Goal: Task Accomplishment & Management: Complete application form

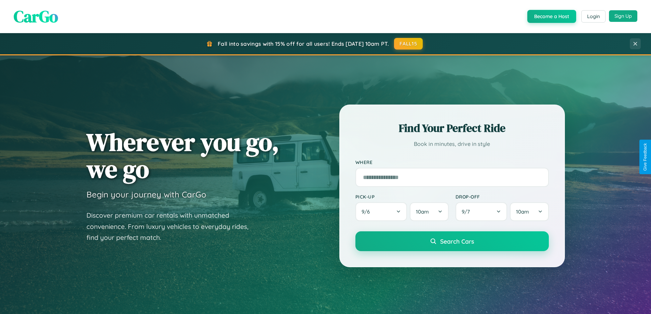
click at [623, 16] on button "Sign Up" at bounding box center [623, 16] width 28 height 12
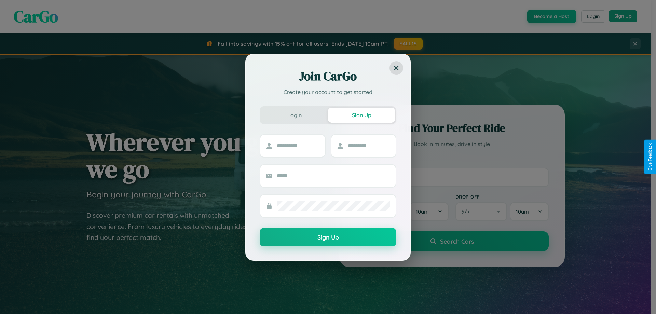
scroll to position [1314, 0]
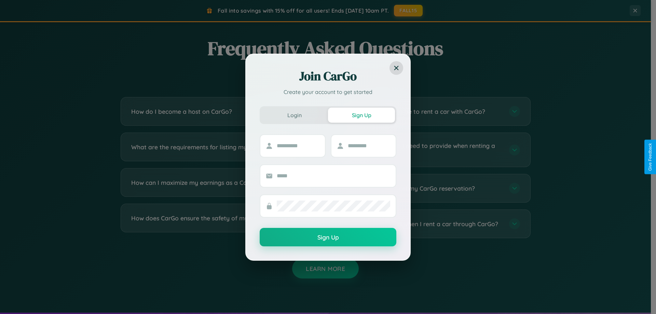
click at [431, 224] on div "Join CarGo Create your account to get started Login Sign Up Sign Up" at bounding box center [328, 157] width 656 height 314
click at [431, 188] on div "Join CarGo Create your account to get started Login Sign Up Sign Up" at bounding box center [328, 157] width 656 height 314
click at [431, 150] on div "Join CarGo Create your account to get started Login Sign Up Sign Up" at bounding box center [328, 157] width 656 height 314
click at [408, 11] on div "Join CarGo Create your account to get started Login Sign Up Sign Up" at bounding box center [328, 157] width 656 height 314
